Goal: Answer question/provide support

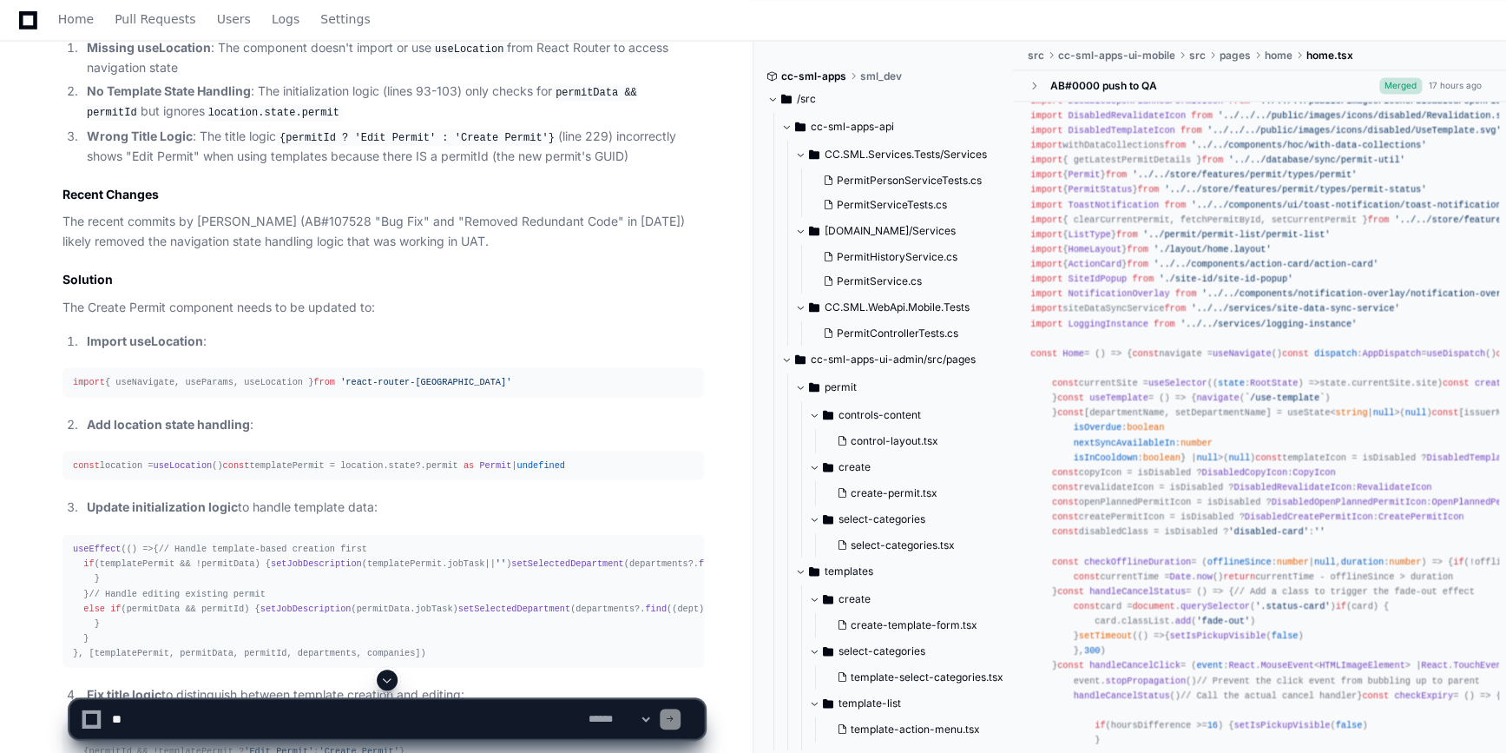
scroll to position [1523, 0]
click at [205, 376] on div "import { useNavigate, useParams, useLocation } from 'react-router-dom'" at bounding box center [383, 380] width 621 height 15
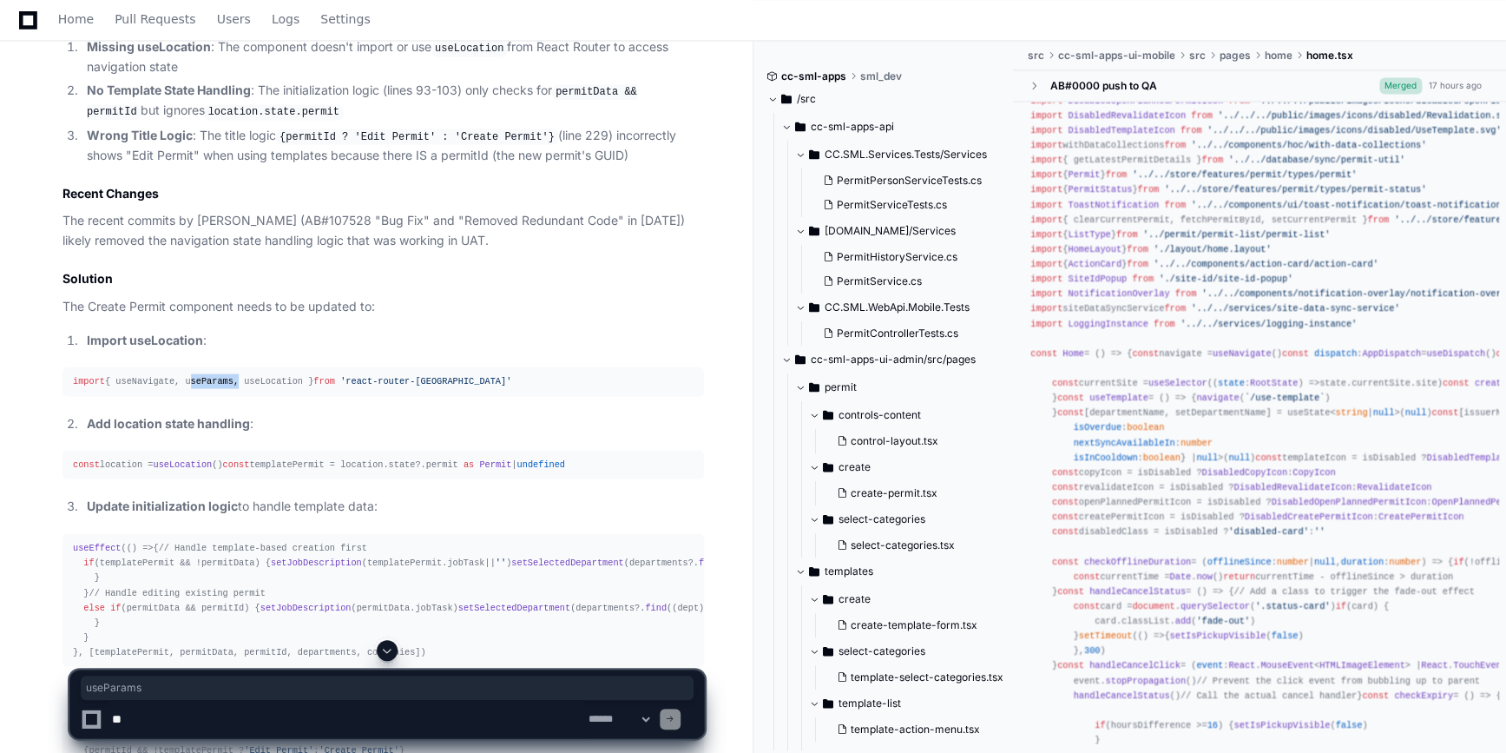
click at [205, 376] on div "import { useNavigate, useParams, useLocation } from 'react-router-dom'" at bounding box center [383, 380] width 621 height 15
copy article "import { useNavigate, useParams, useLocation } from 'react-router-dom'"
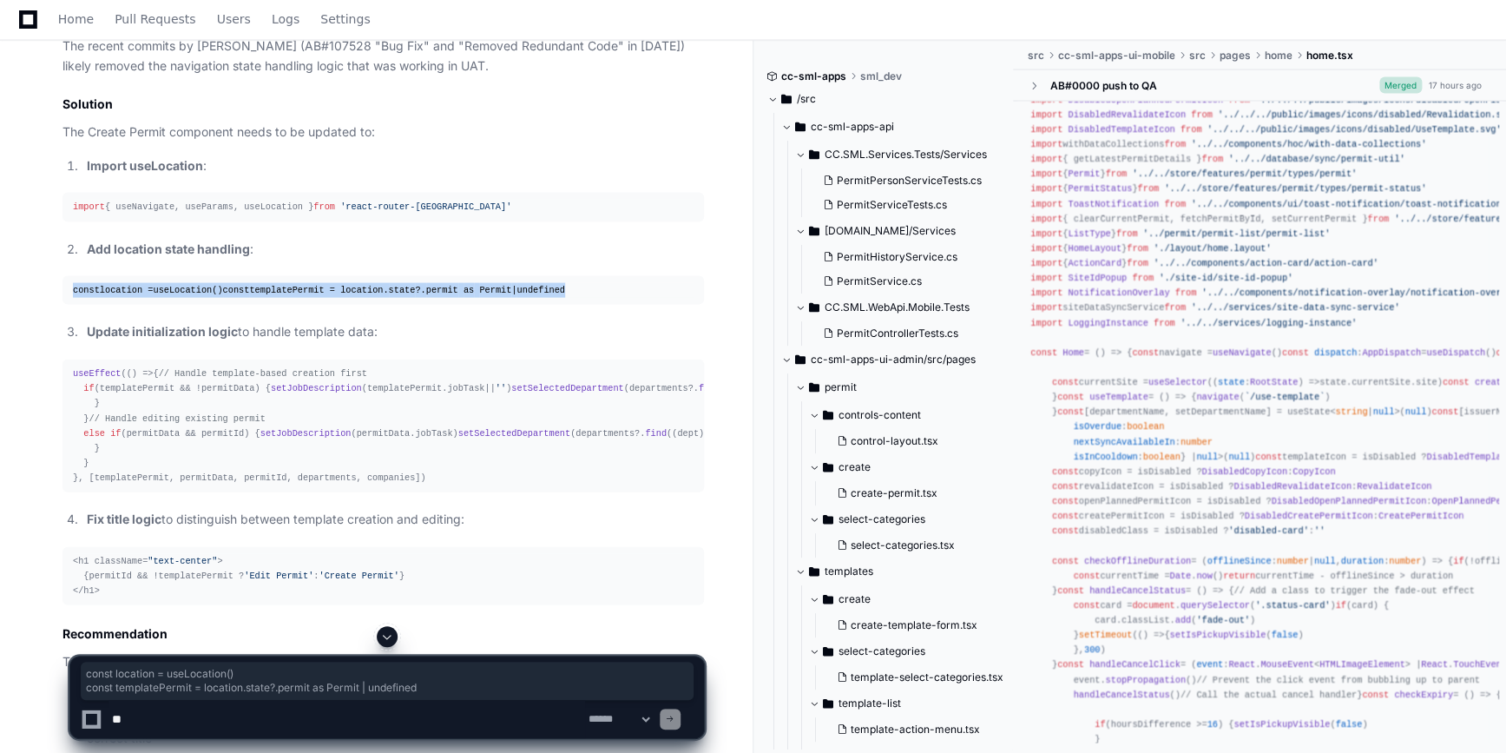
drag, startPoint x: 69, startPoint y: 286, endPoint x: 407, endPoint y: 301, distance: 338.0
click at [407, 301] on pre "const location = useLocation () const templatePermit = location. state ?. permi…" at bounding box center [382, 290] width 641 height 29
copy div "const location = useLocation () const templatePermit = location. state ?. permi…"
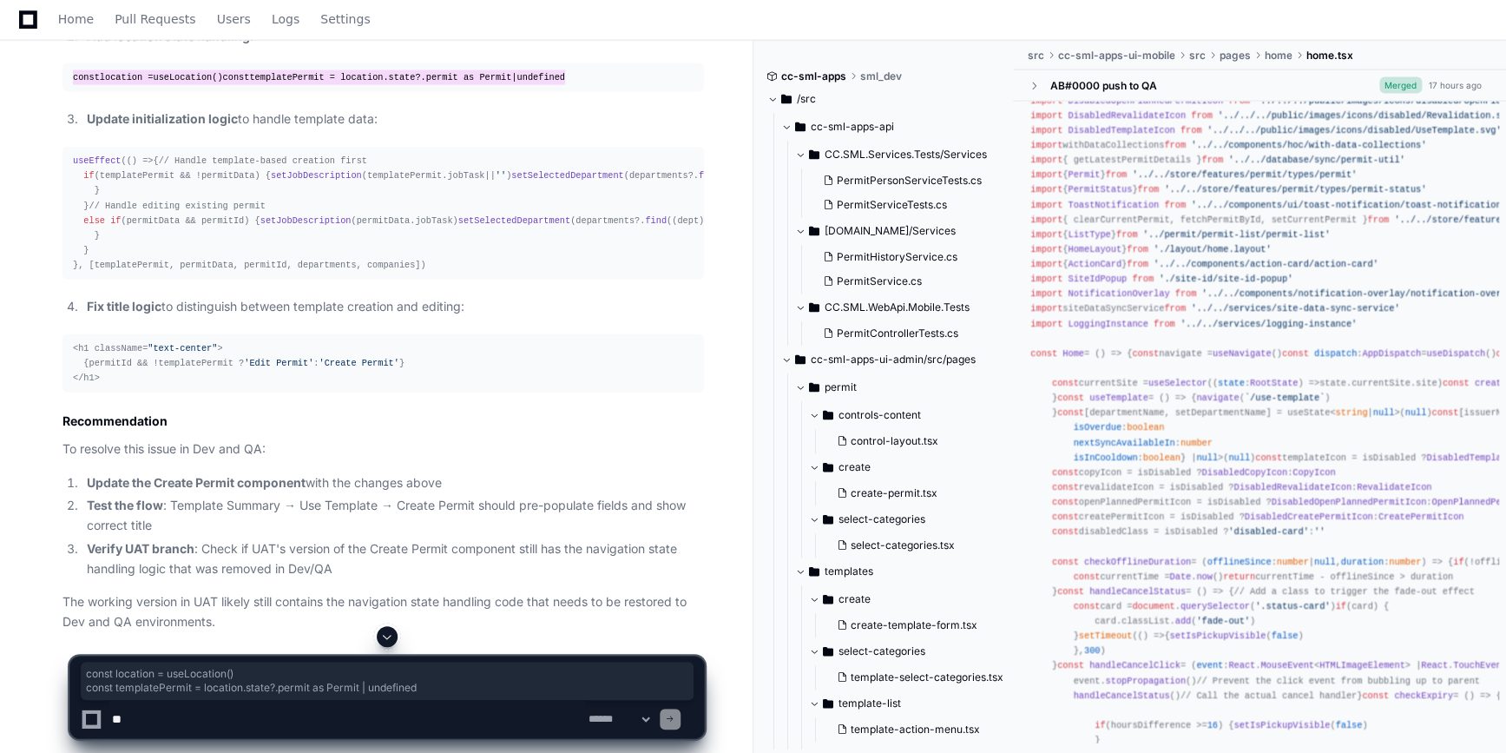
scroll to position [1909, 0]
drag, startPoint x: 885, startPoint y: 312, endPoint x: 160, endPoint y: 568, distance: 769.5
click at [885, 312] on span "CC.SML.WebApi.Mobile.Tests" at bounding box center [897, 307] width 145 height 14
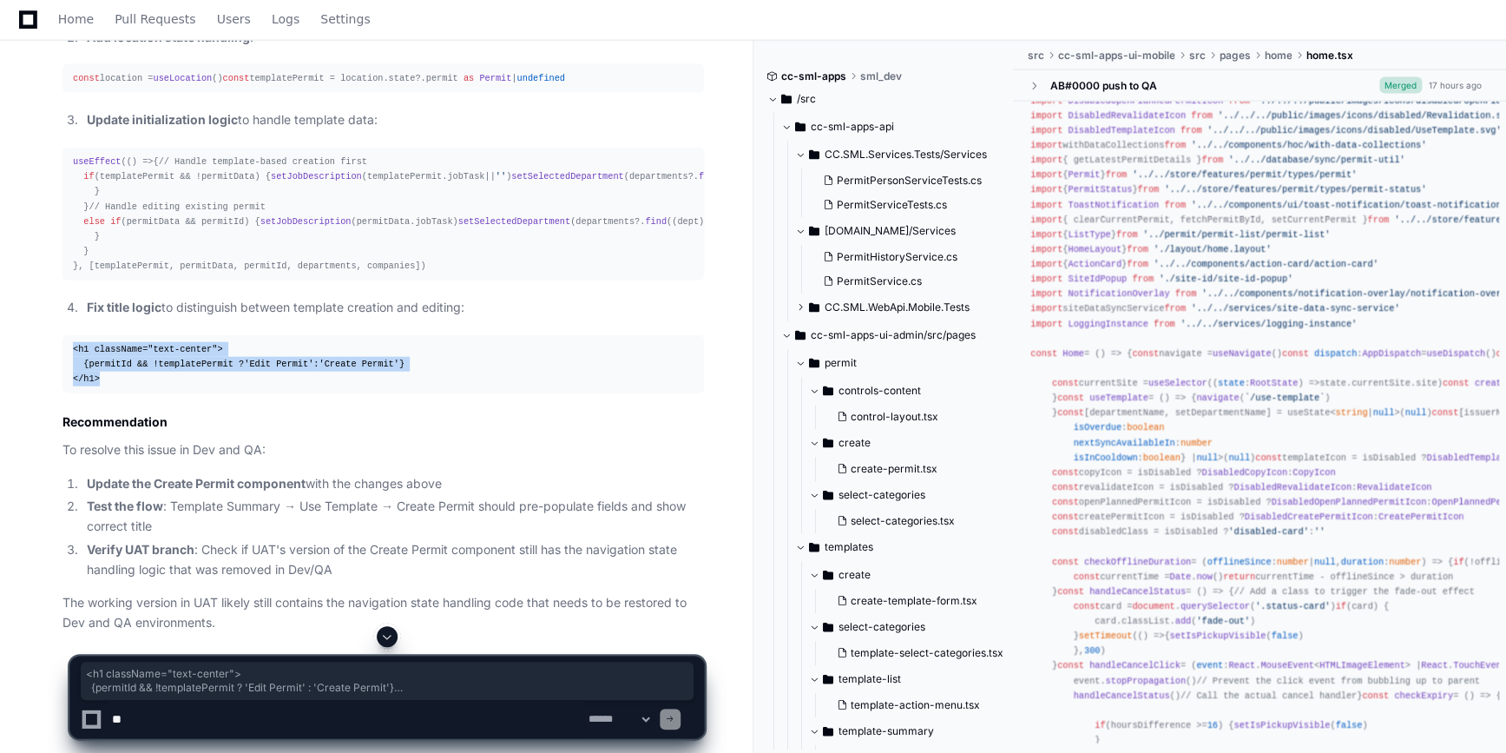
drag, startPoint x: 109, startPoint y: 596, endPoint x: 58, endPoint y: 569, distance: 57.5
copy div "<h1 className= "text-center" > {permitId && !templatePermit ? 'Edit Permit' : '…"
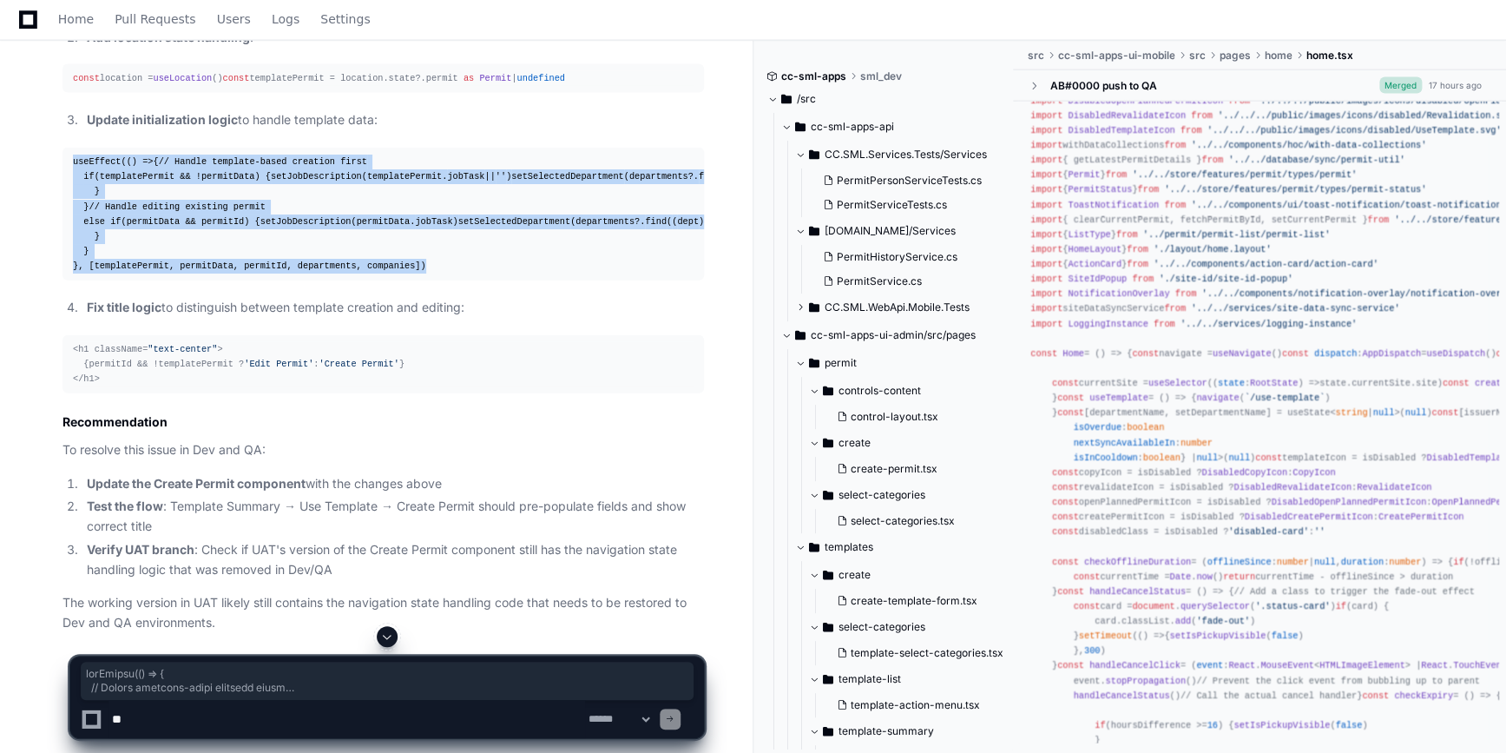
drag, startPoint x: 70, startPoint y: 174, endPoint x: 404, endPoint y: 480, distance: 452.8
click at [404, 280] on pre "useEffect ( () => { // Handle template-based creation first if (templatePermit …" at bounding box center [382, 214] width 641 height 133
copy div "useEffect ( () => { // Handle template-based creation first if (templatePermit …"
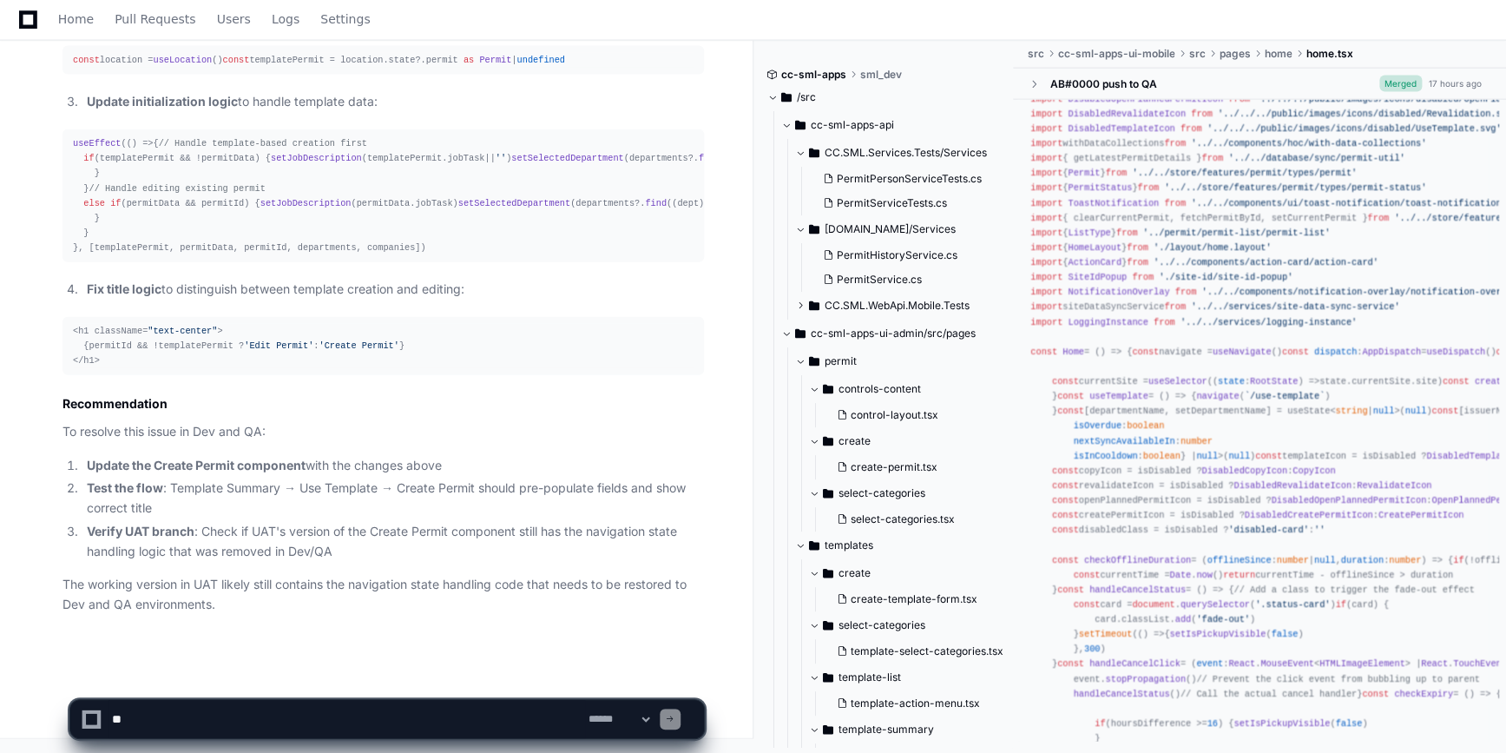
click at [260, 713] on textarea at bounding box center [347, 719] width 477 height 38
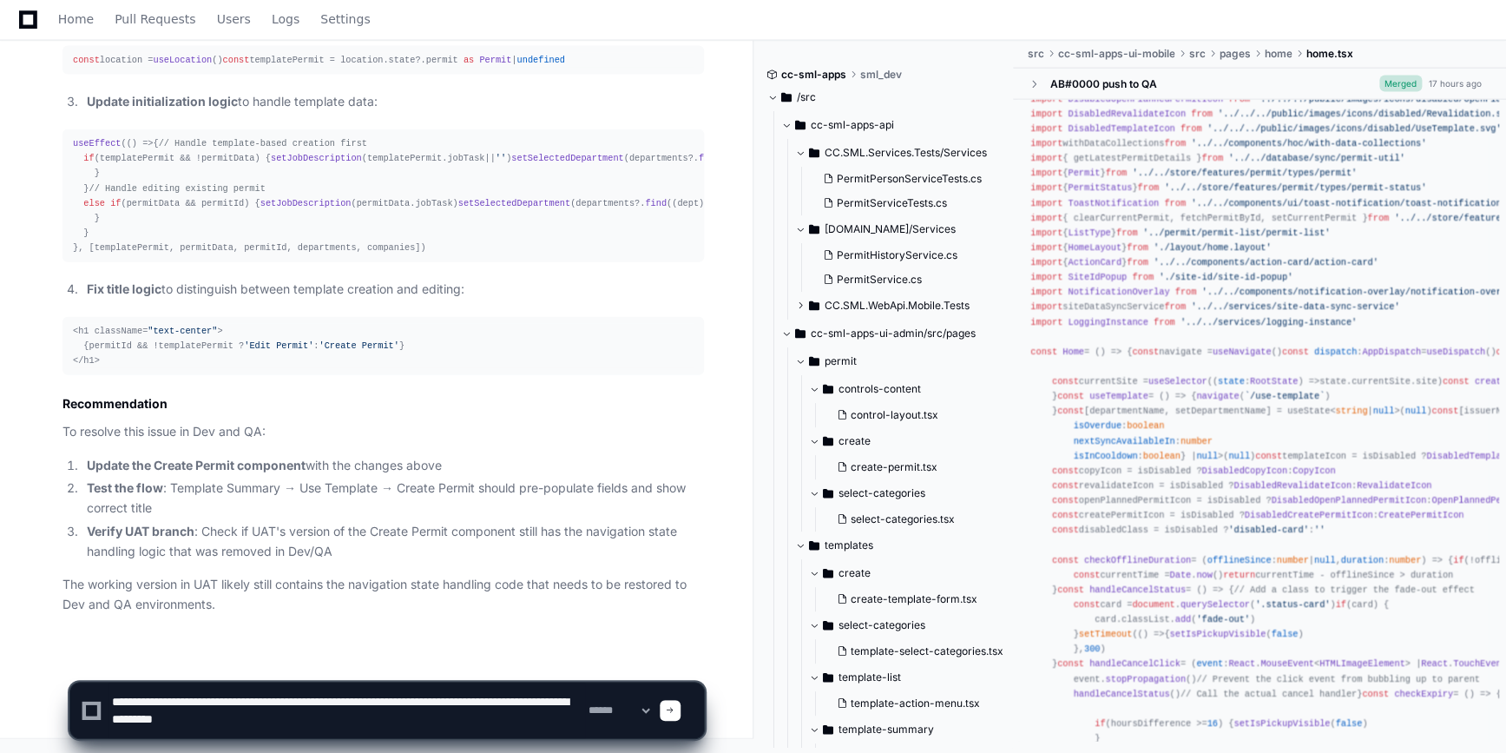
paste textarea "**********"
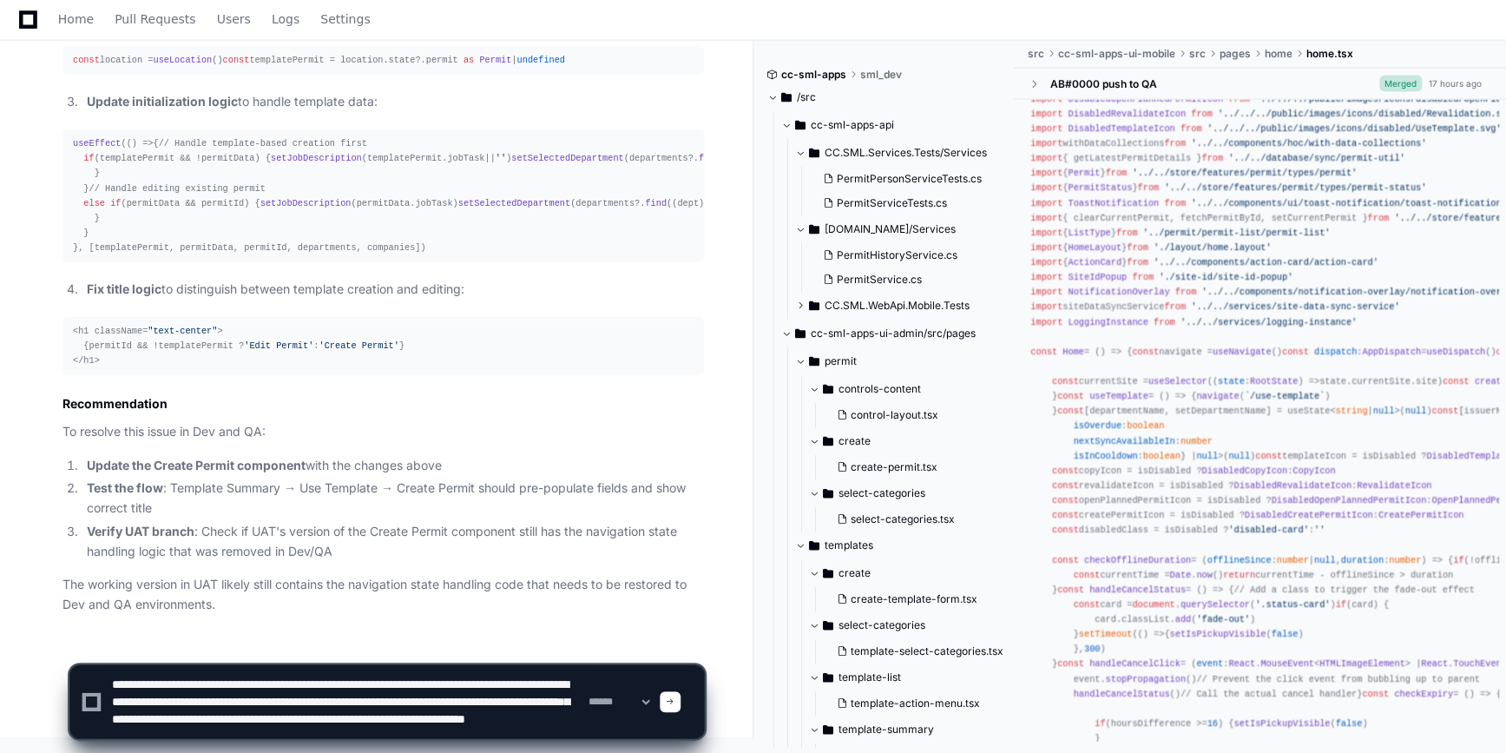
scroll to position [23, 0]
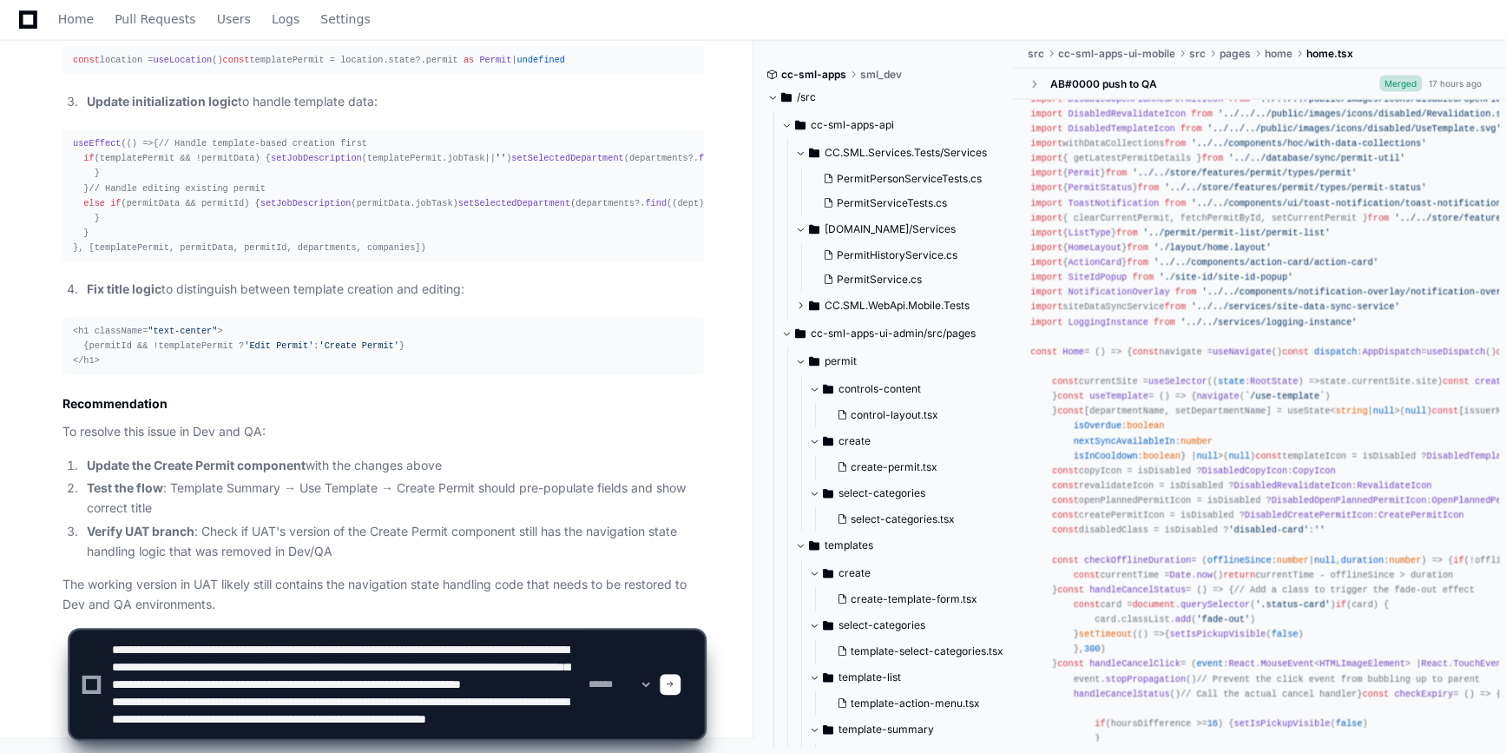
type textarea "**********"
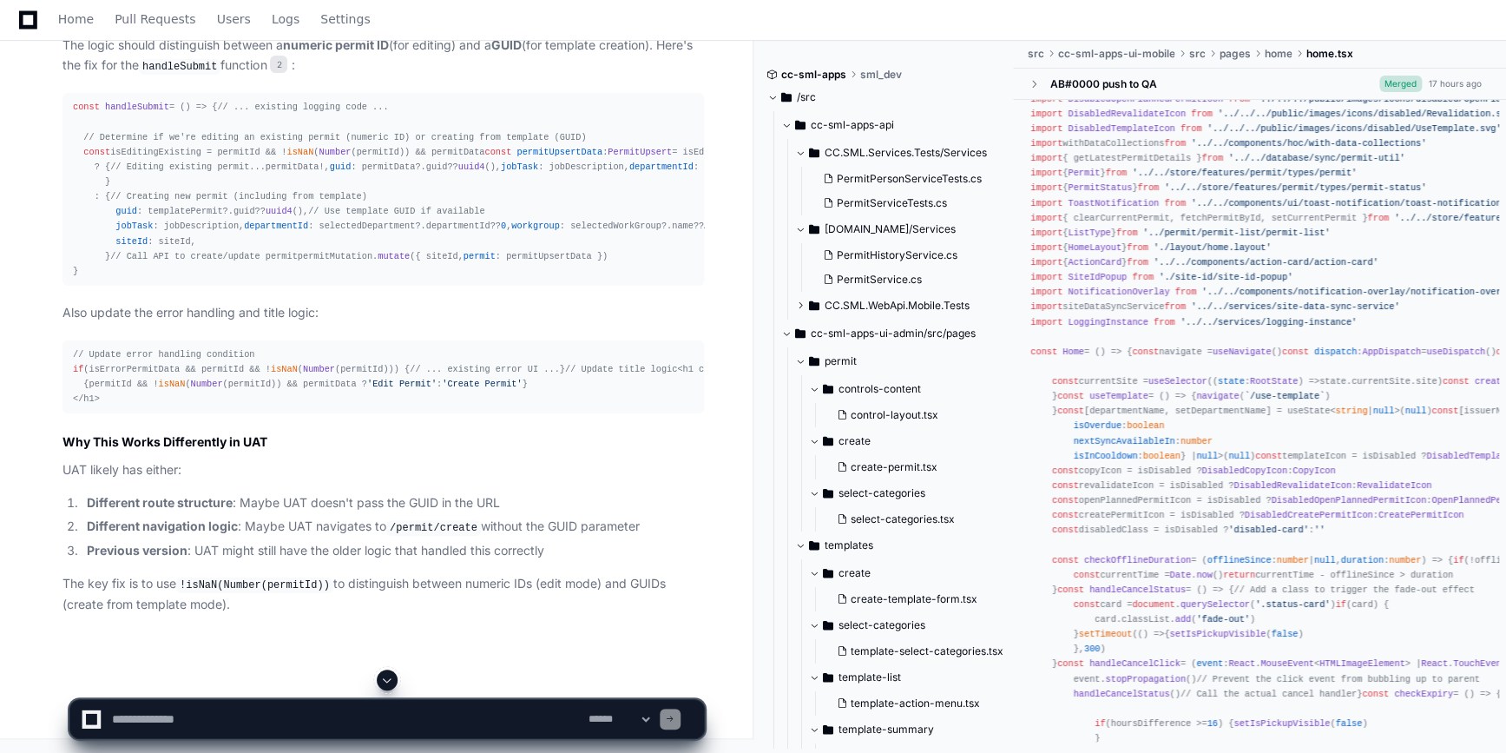
scroll to position [3402, 0]
click at [157, 279] on div "const handleSubmit = ( ) => { // ... existing logging code ... // Determine if …" at bounding box center [383, 189] width 621 height 179
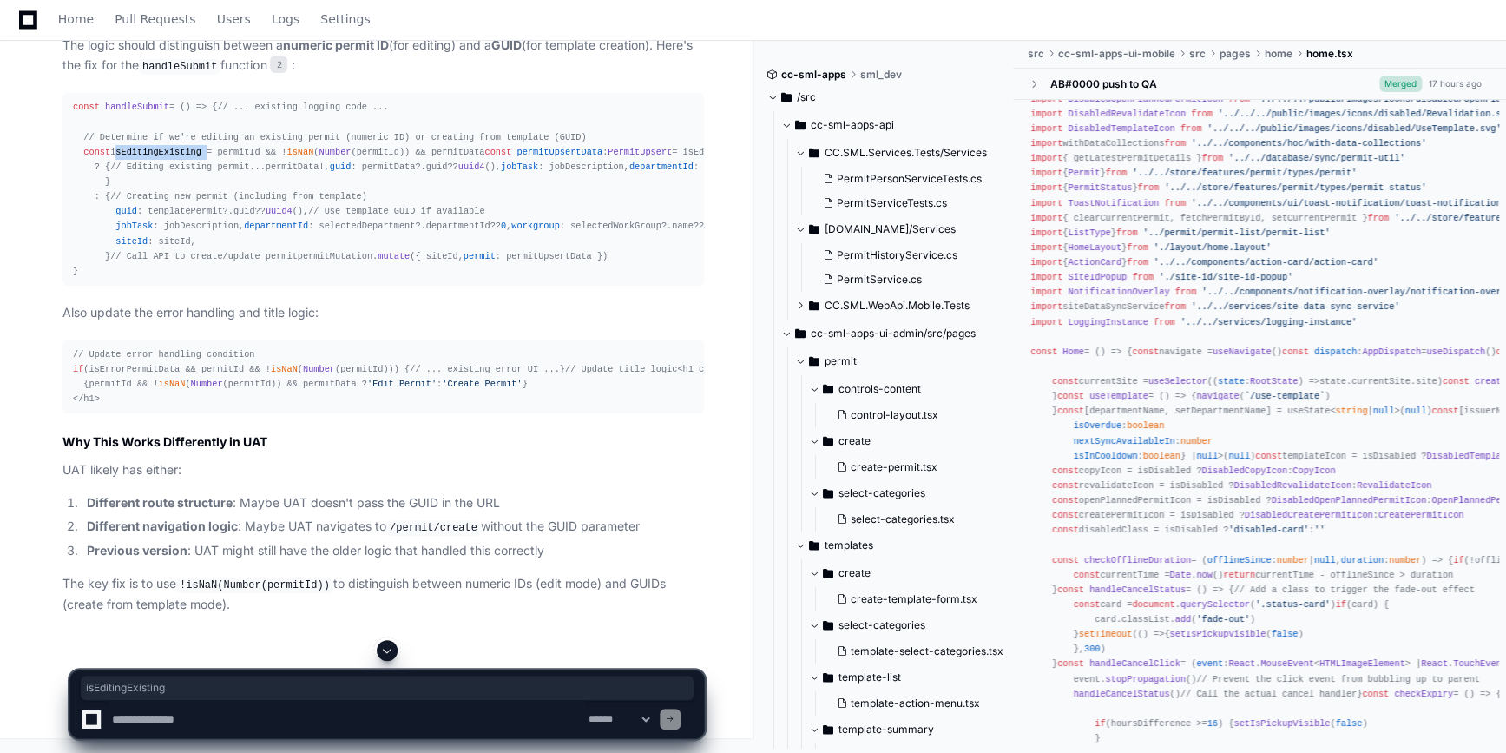
click at [157, 279] on div "const handleSubmit = ( ) => { // ... existing logging code ... // Determine if …" at bounding box center [383, 189] width 621 height 179
click at [457, 279] on div "const handleSubmit = ( ) => { // ... existing logging code ... // Determine if …" at bounding box center [383, 189] width 621 height 179
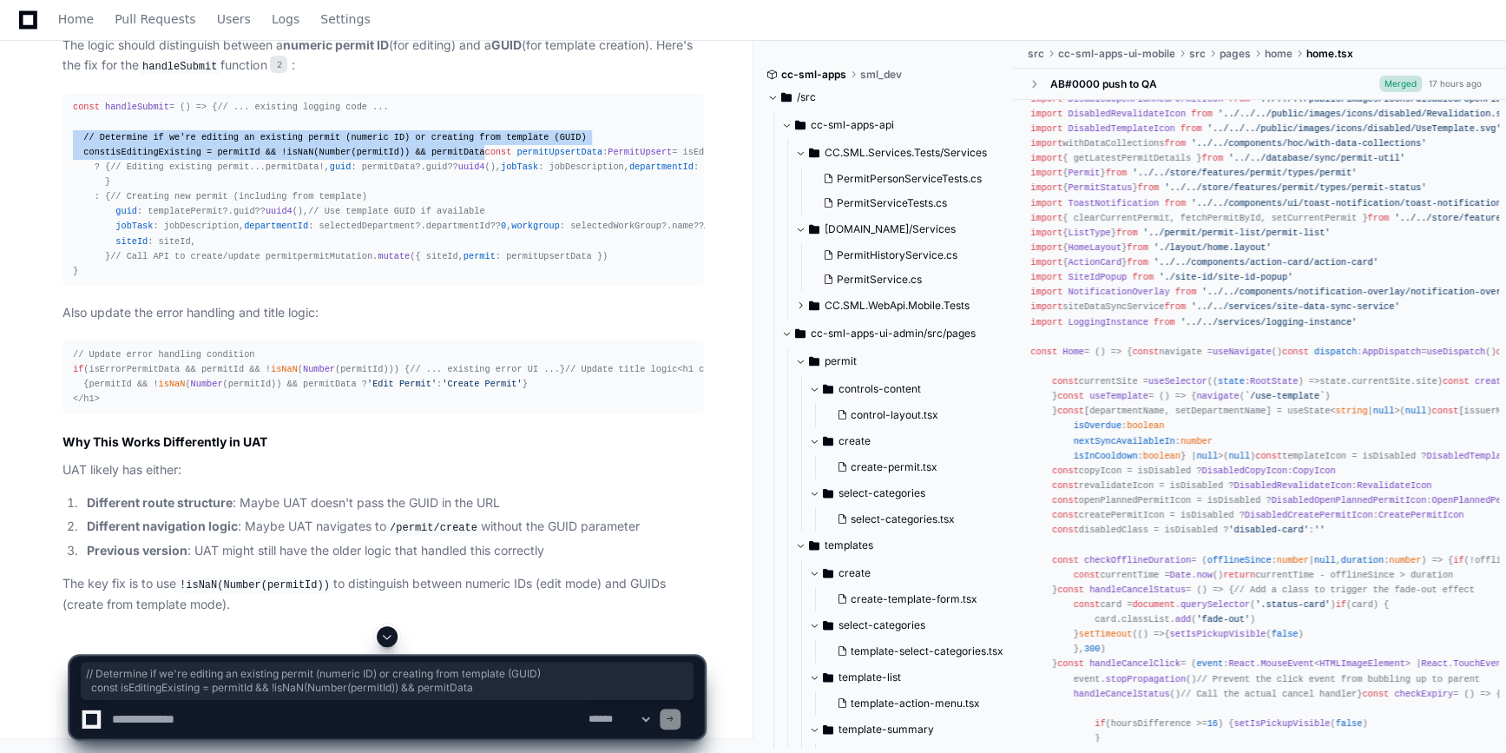
drag, startPoint x: 462, startPoint y: 318, endPoint x: 36, endPoint y: 304, distance: 425.6
click at [36, 304] on div "create-permit.tsx 2 Exactly! The issue is clear now. The problem is in the logi…" at bounding box center [366, 143] width 676 height 942
copy div "// Determine if we're editing an existing permit (numeric ID) or creating from …"
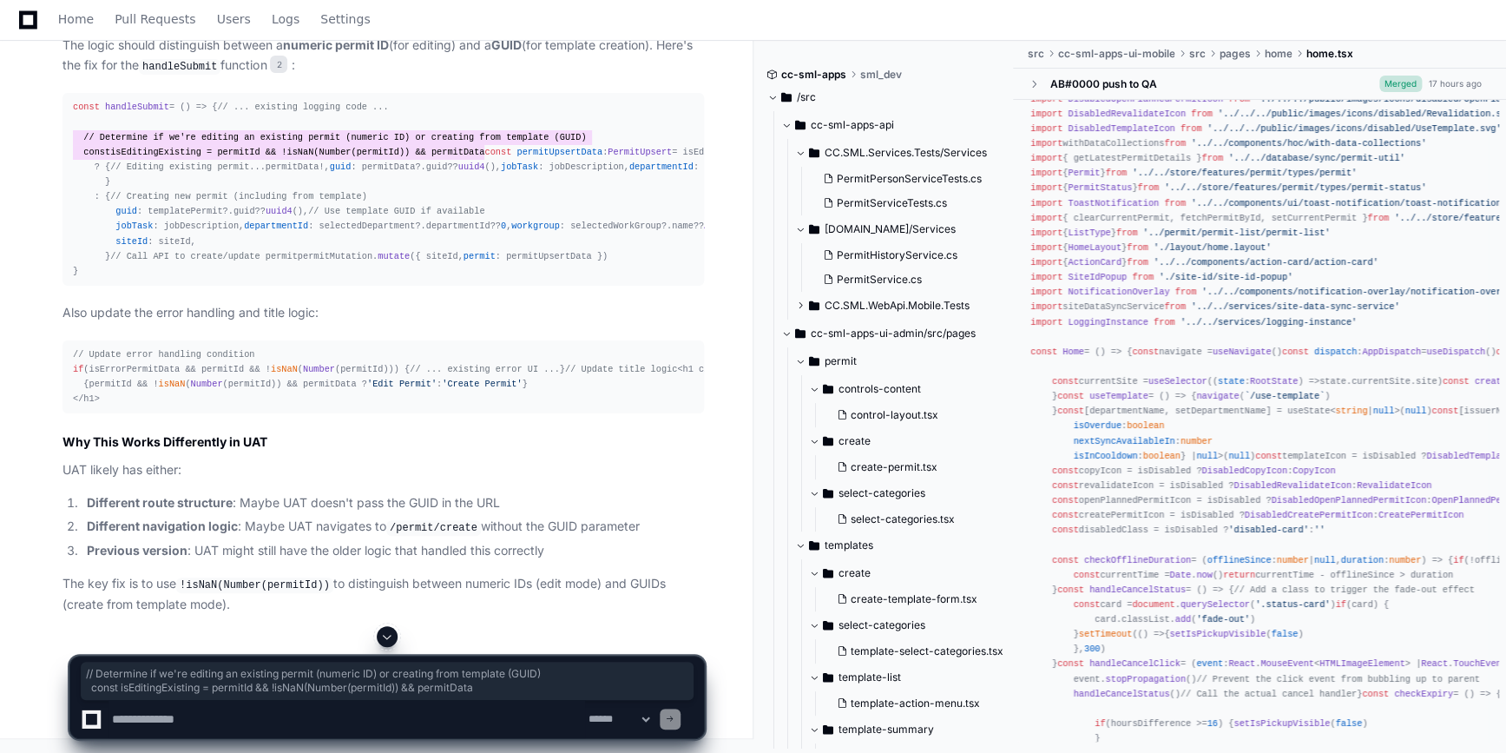
scroll to position [3559, 0]
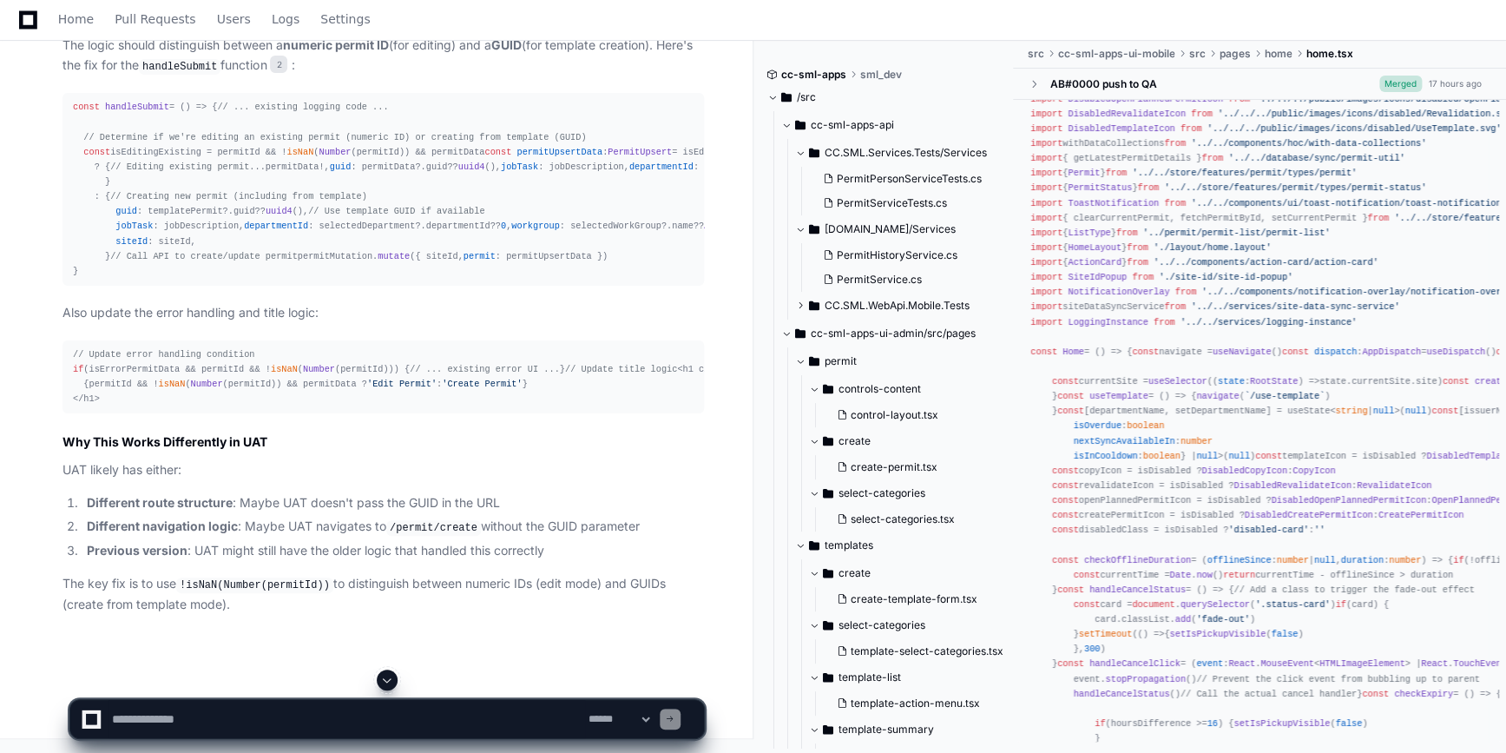
click at [323, 189] on div "const handleSubmit = ( ) => { // ... existing logging code ... // Determine if …" at bounding box center [383, 189] width 621 height 179
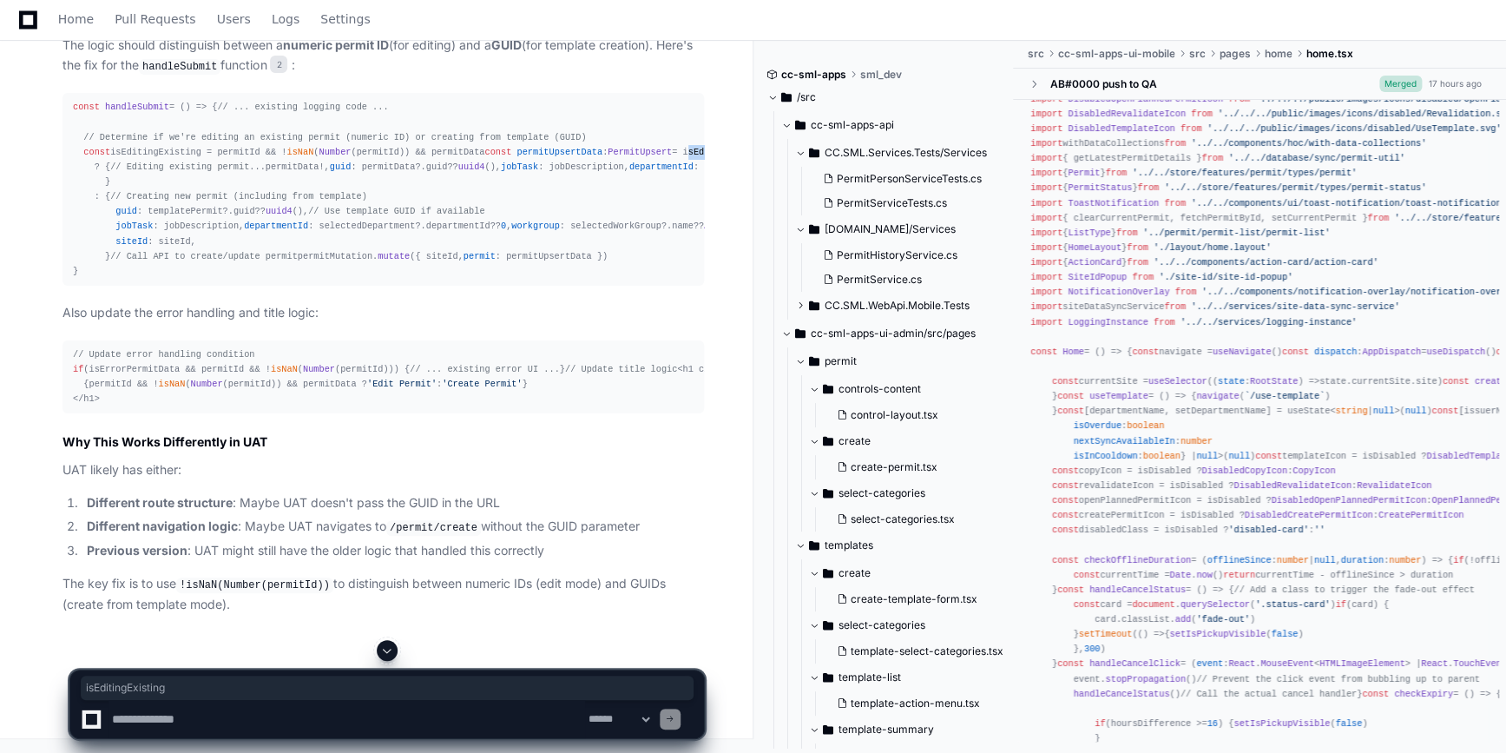
copy div "isEditingExisting"
drag, startPoint x: 70, startPoint y: 347, endPoint x: 391, endPoint y: 344, distance: 320.3
click at [391, 344] on pre "// Update error handling condition if (isErrorPermitData && permitId && ! isNaN…" at bounding box center [382, 377] width 641 height 74
copy div "if (isErrorPermitData && permitId && ! isNaN ( Number (permitId))) {"
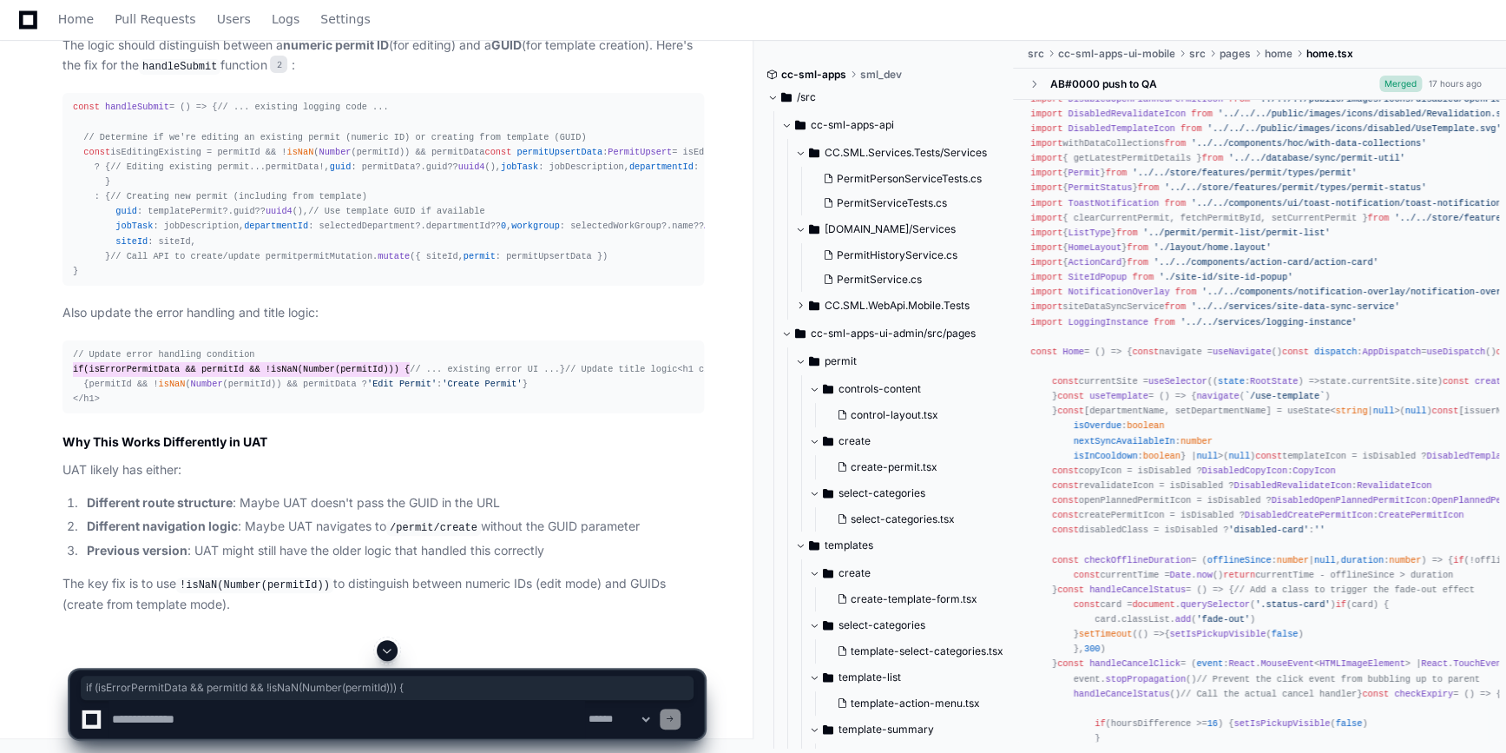
scroll to position [4146, 0]
click at [234, 723] on textarea at bounding box center [347, 719] width 477 height 38
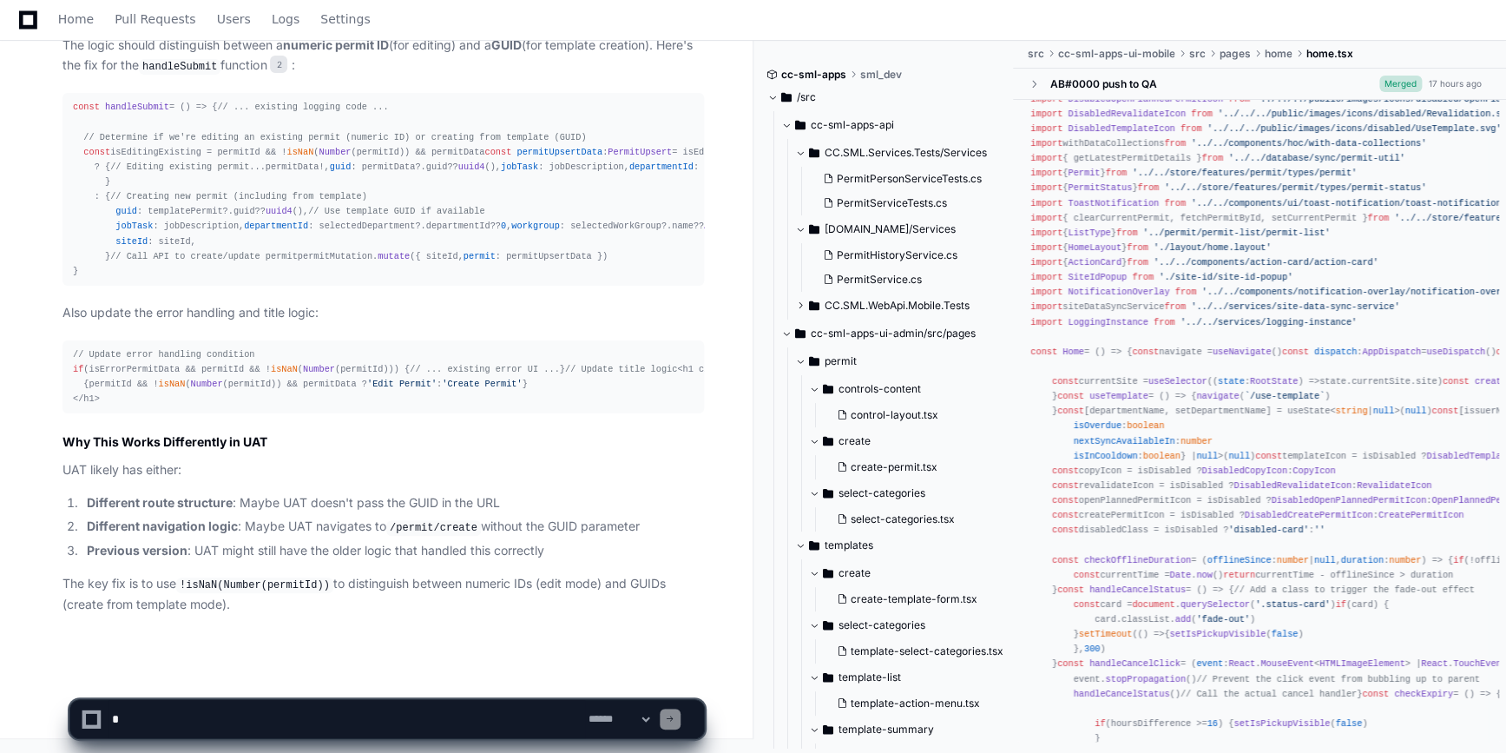
click at [189, 727] on textarea at bounding box center [347, 719] width 477 height 38
type textarea "*"
drag, startPoint x: 285, startPoint y: 721, endPoint x: 151, endPoint y: 724, distance: 133.7
click at [151, 724] on textarea at bounding box center [347, 719] width 477 height 38
click at [385, 726] on textarea at bounding box center [347, 719] width 477 height 38
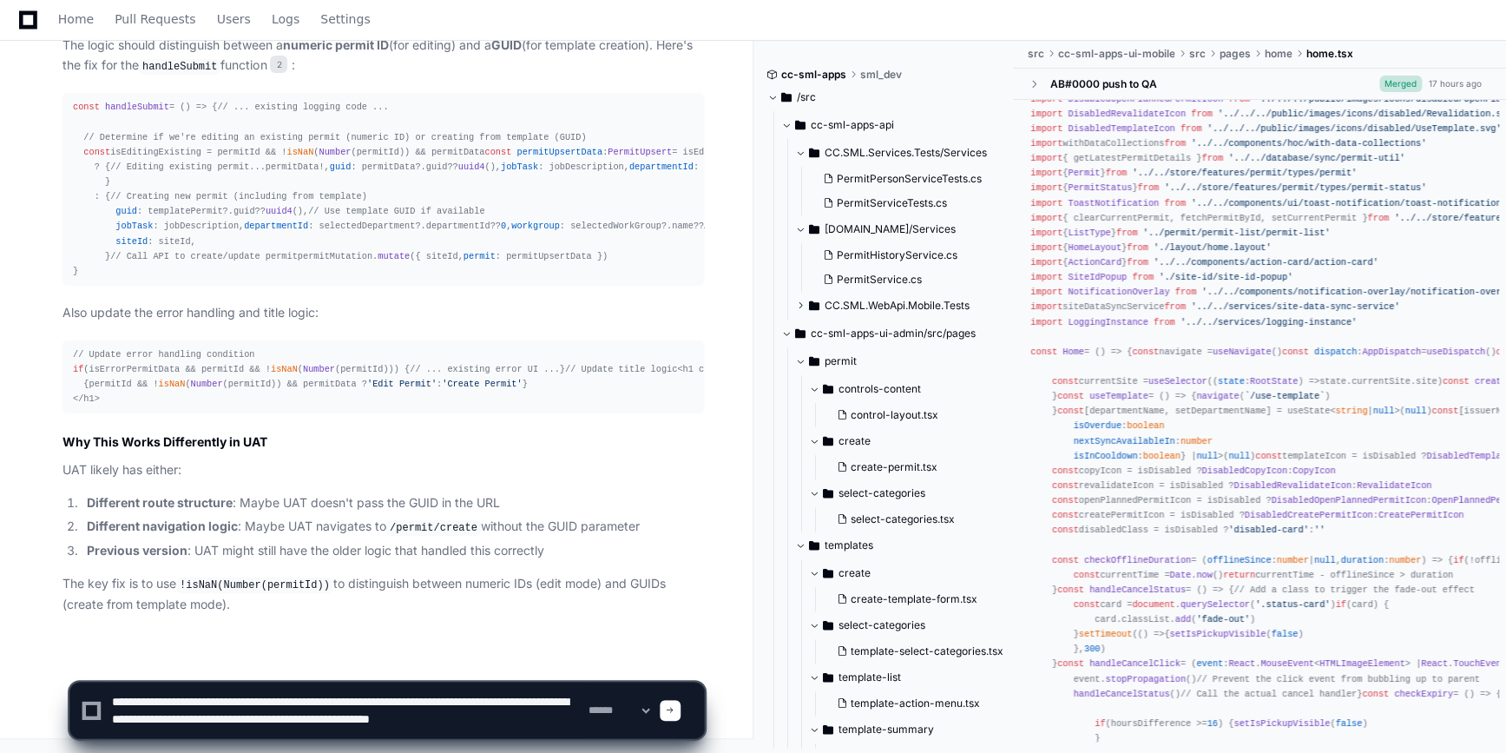
scroll to position [6, 0]
type textarea "**********"
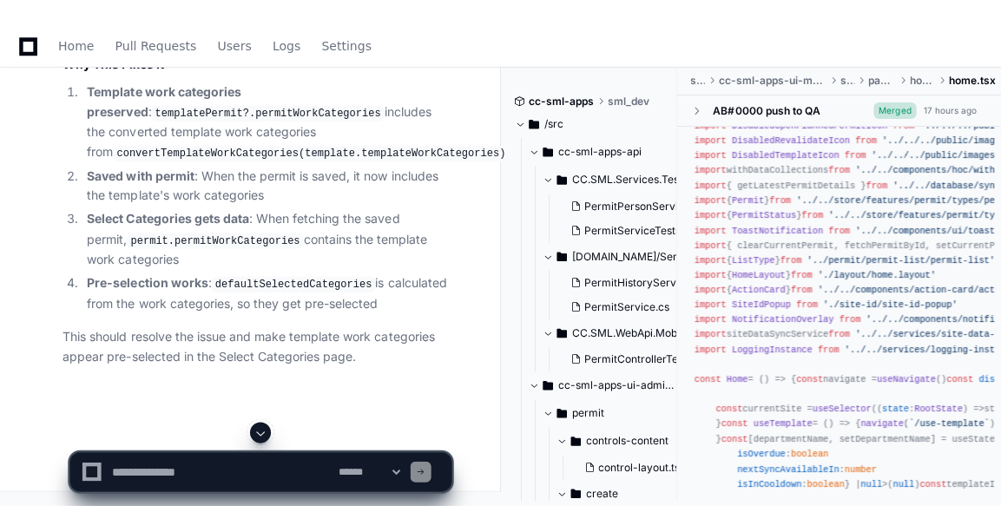
scroll to position [334, 0]
